Goal: Information Seeking & Learning: Learn about a topic

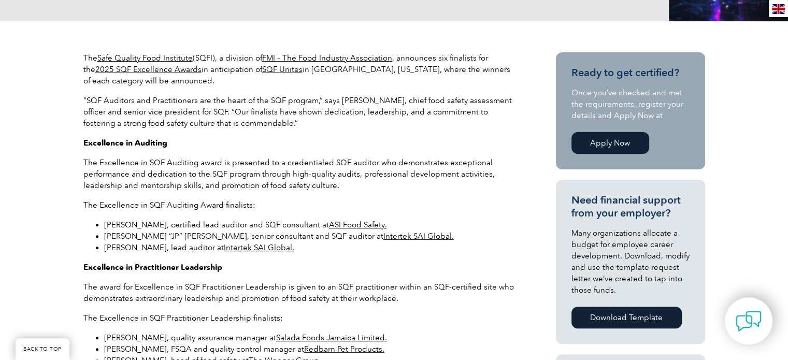
scroll to position [298, 0]
click at [39, 348] on link "BACK TO TOP" at bounding box center [43, 349] width 54 height 22
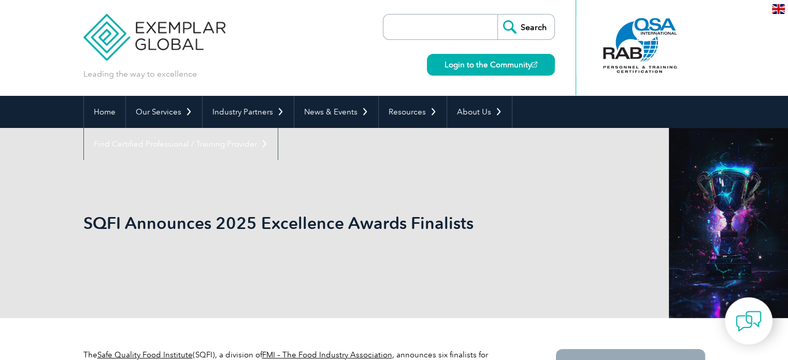
scroll to position [0, 0]
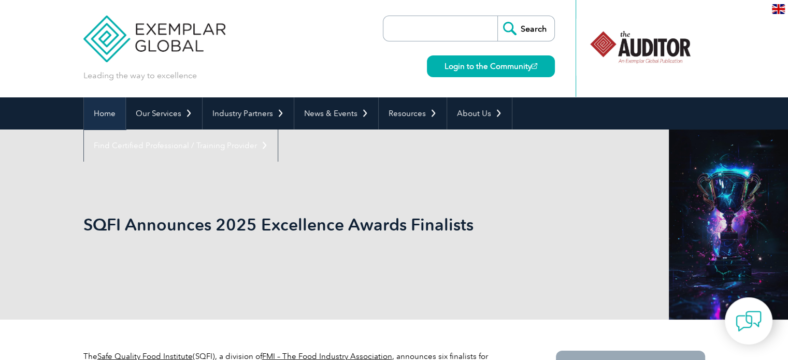
click at [101, 113] on link "Home" at bounding box center [104, 113] width 41 height 32
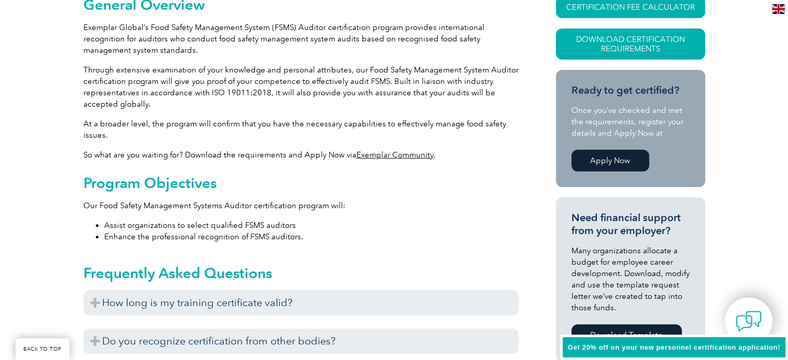
scroll to position [462, 0]
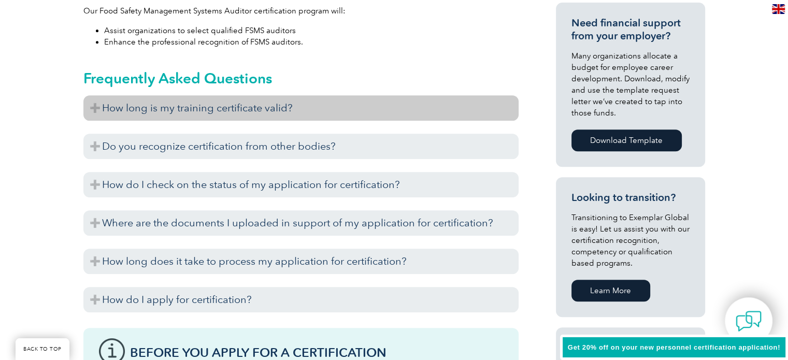
click at [407, 105] on h3 "How long is my training certificate valid?" at bounding box center [300, 107] width 435 height 25
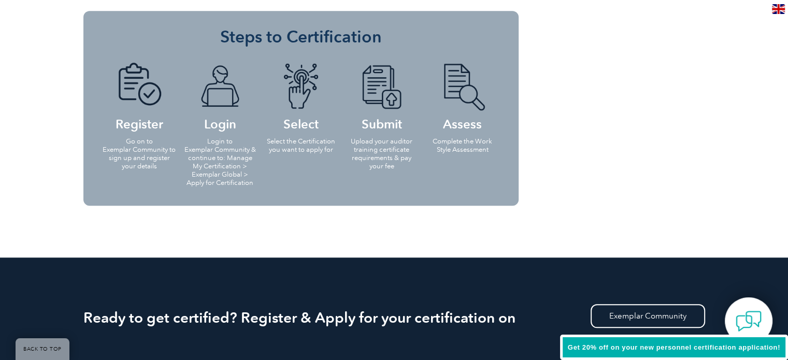
scroll to position [1086, 0]
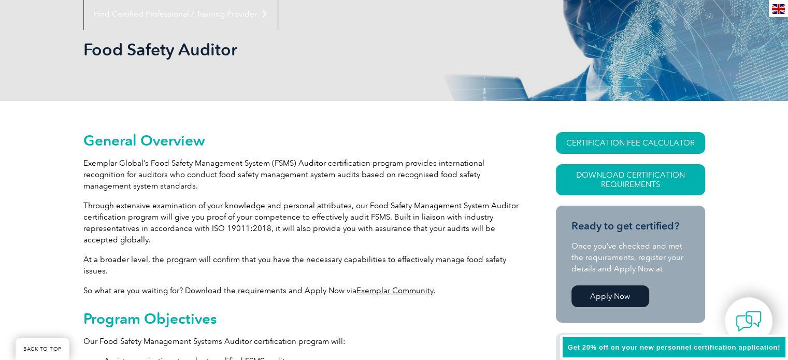
scroll to position [0, 0]
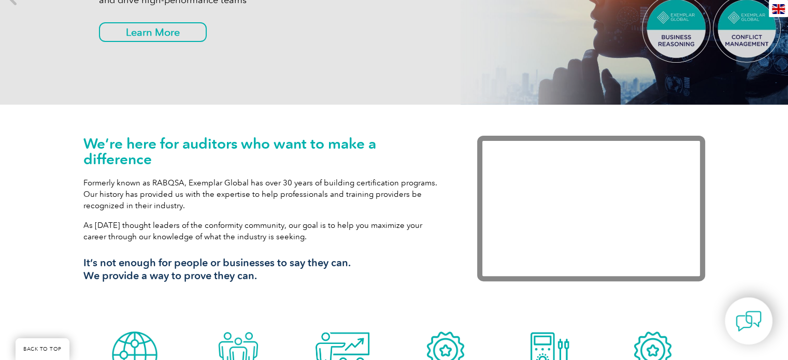
scroll to position [348, 0]
